Goal: Communication & Community: Share content

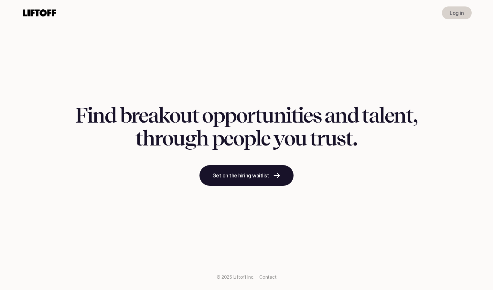
click at [450, 6] on div "Log in" at bounding box center [246, 13] width 465 height 26
click at [451, 15] on p "Log in" at bounding box center [456, 13] width 14 height 8
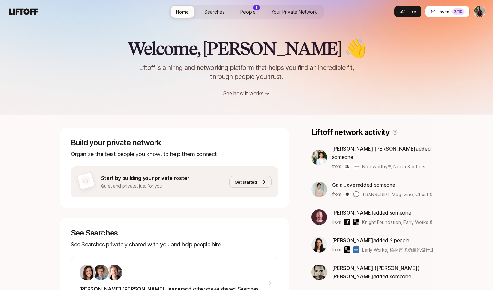
click at [214, 14] on span "Searches" at bounding box center [214, 11] width 20 height 7
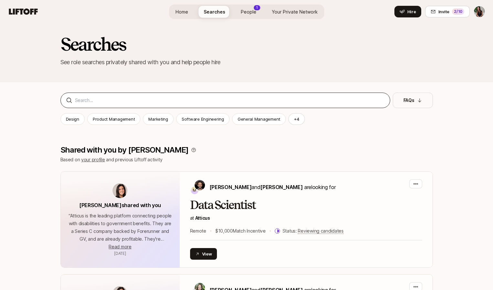
scroll to position [4, 0]
click at [191, 88] on div "Searches See role searches privately shared with you and help people hire" at bounding box center [246, 56] width 493 height 74
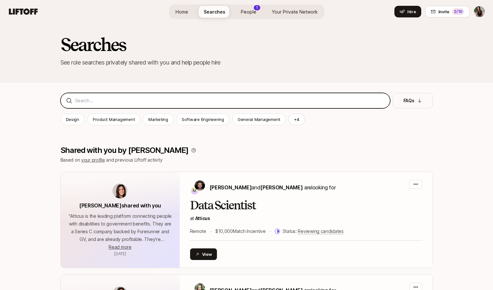
click at [191, 99] on input at bounding box center [229, 101] width 309 height 8
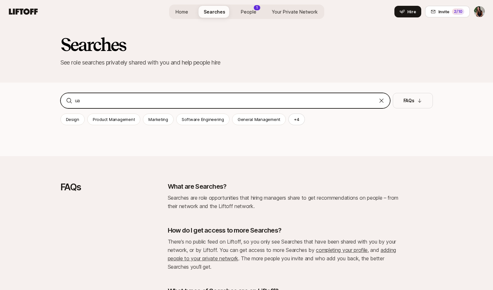
type input "u"
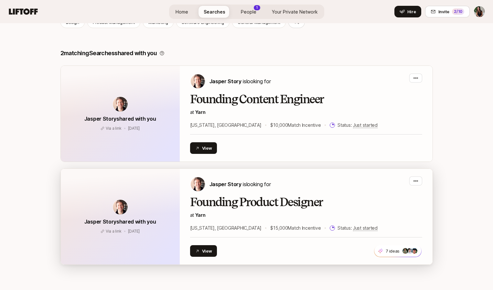
scroll to position [184, 0]
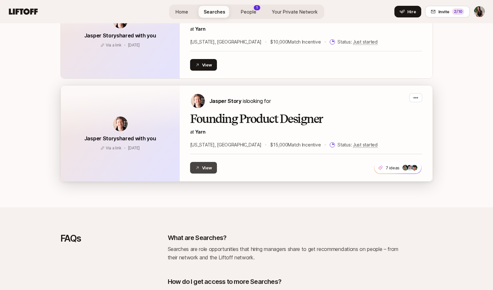
type input "yarn"
click at [203, 165] on button "View" at bounding box center [203, 168] width 27 height 12
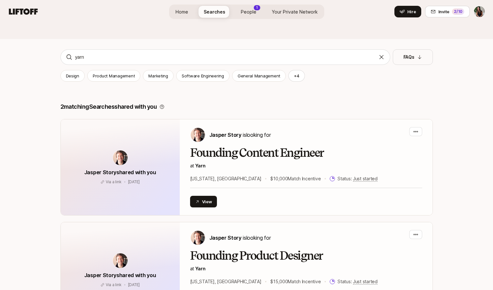
scroll to position [0, 0]
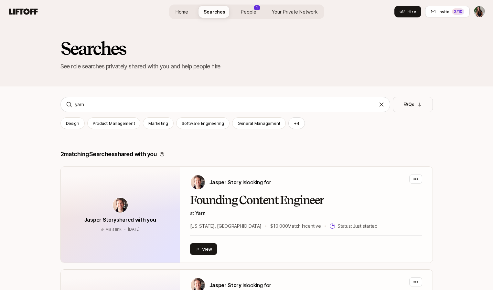
click at [245, 8] on span "People" at bounding box center [249, 11] width 16 height 7
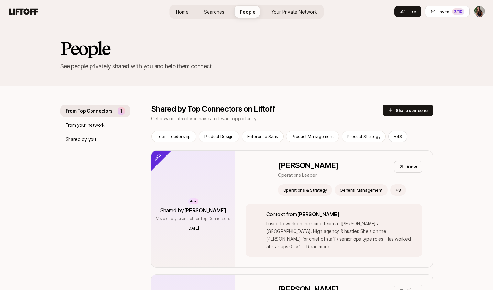
click at [286, 10] on span "Your Private Network" at bounding box center [294, 11] width 46 height 7
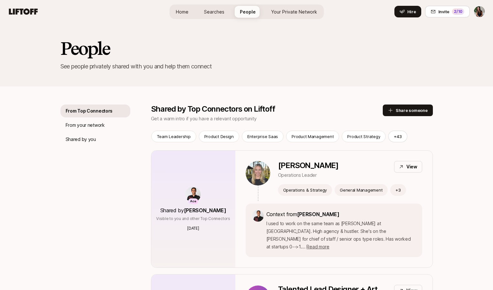
drag, startPoint x: 277, startPoint y: 154, endPoint x: 369, endPoint y: 2, distance: 178.4
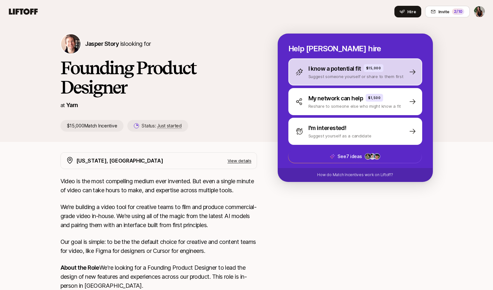
click at [348, 71] on p "I know a potential fit" at bounding box center [334, 68] width 53 height 9
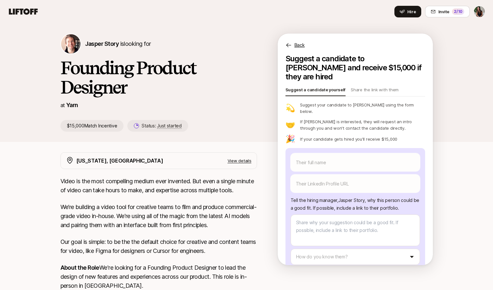
click at [358, 76] on div "Suggest a candidate to [PERSON_NAME] and receive $15,000 if they are hired Sugg…" at bounding box center [355, 171] width 140 height 234
click at [358, 87] on p "Share the link with them" at bounding box center [374, 91] width 48 height 9
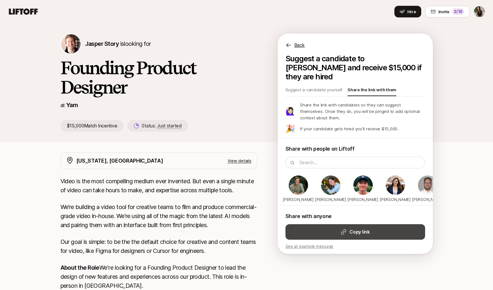
click at [360, 229] on strong "Copy link" at bounding box center [359, 232] width 20 height 8
